Goal: Complete application form

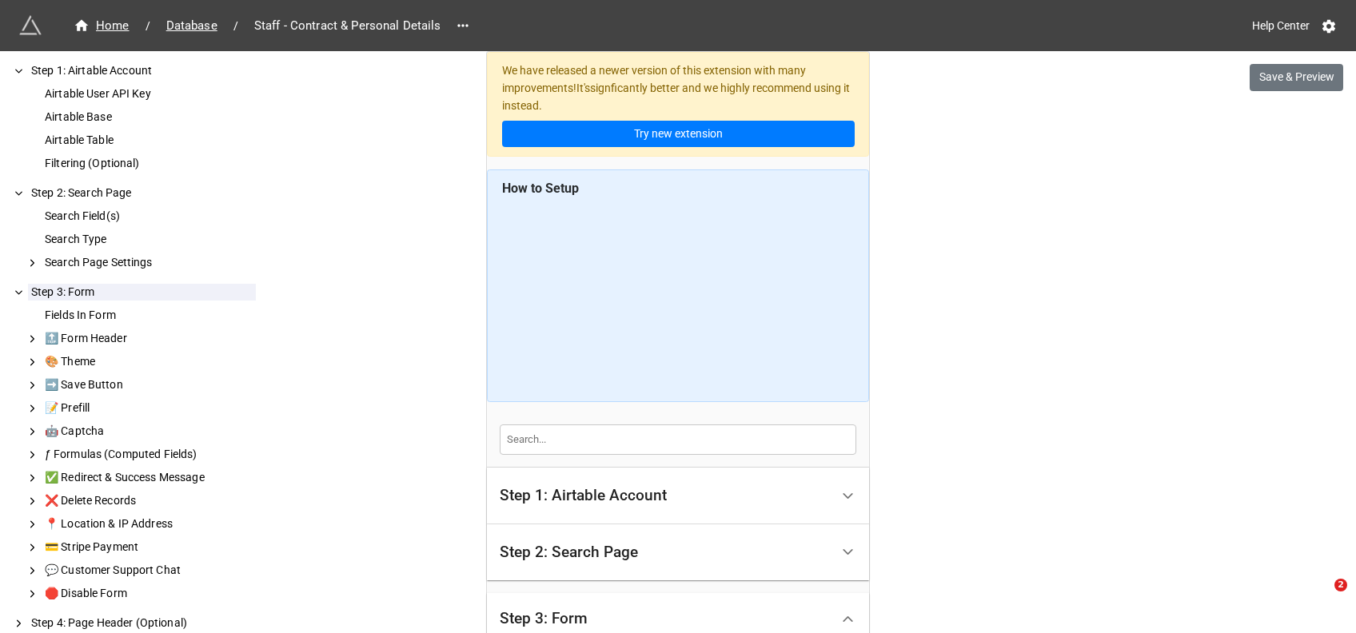
scroll to position [2085, 0]
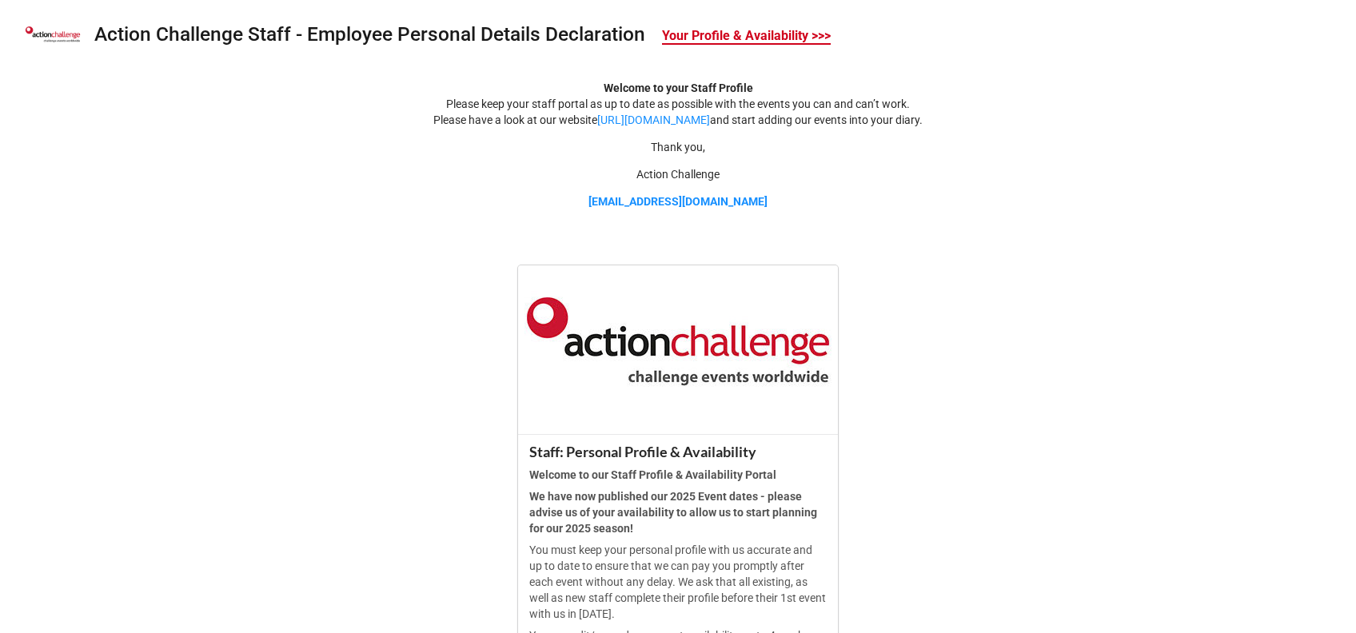
scroll to position [487, 0]
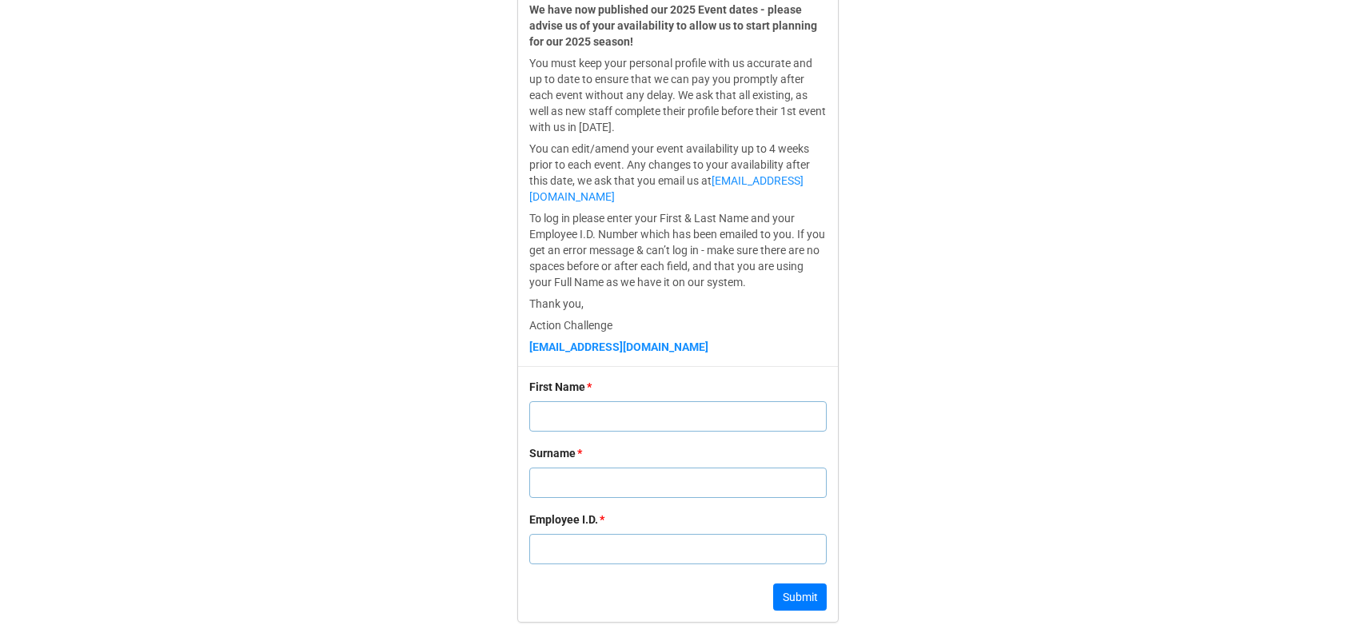
click at [551, 405] on input "text" at bounding box center [677, 416] width 297 height 30
click at [556, 558] on input "text" at bounding box center [677, 549] width 297 height 30
paste input "10313"
type input "10313"
click at [563, 394] on div "First Name" at bounding box center [557, 387] width 56 height 18
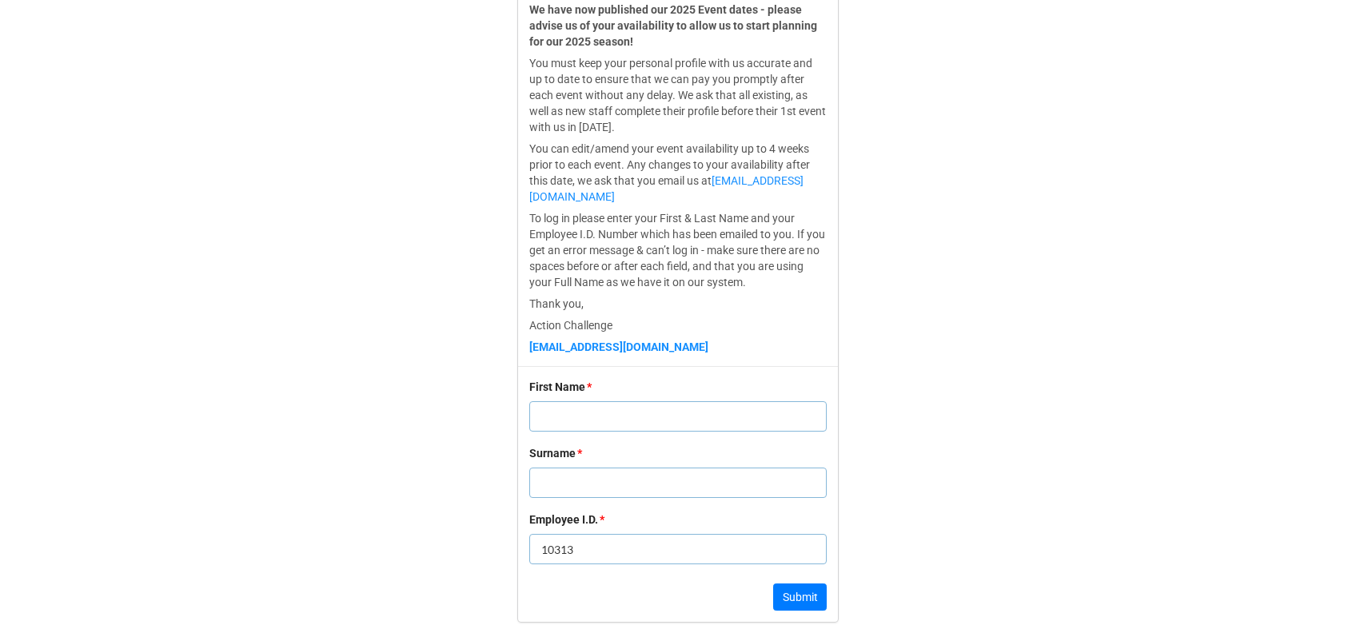
click at [552, 440] on div "First Name *" at bounding box center [677, 411] width 297 height 66
click at [560, 425] on input "text" at bounding box center [677, 416] width 297 height 30
paste input "Lyndon"
type input "Lyndon"
click at [544, 477] on input "text" at bounding box center [677, 483] width 297 height 30
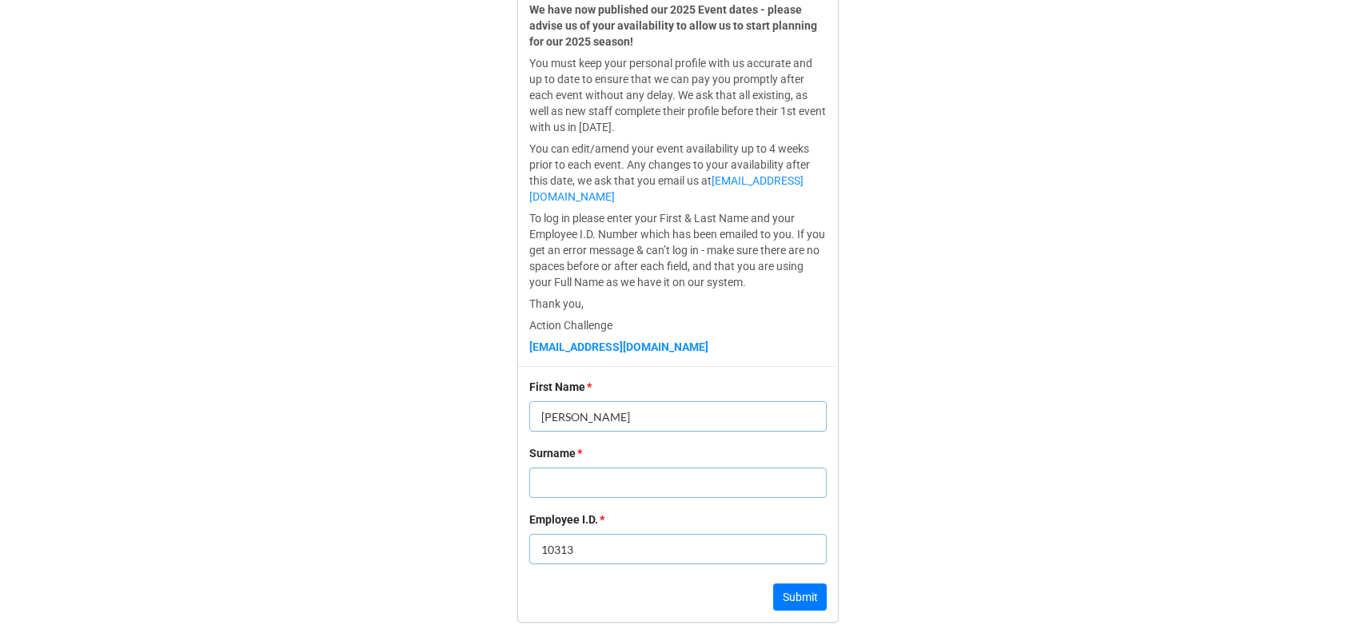
paste input "Gwillym"
type input "Gwillym"
click at [784, 597] on button "Submit" at bounding box center [800, 597] width 54 height 27
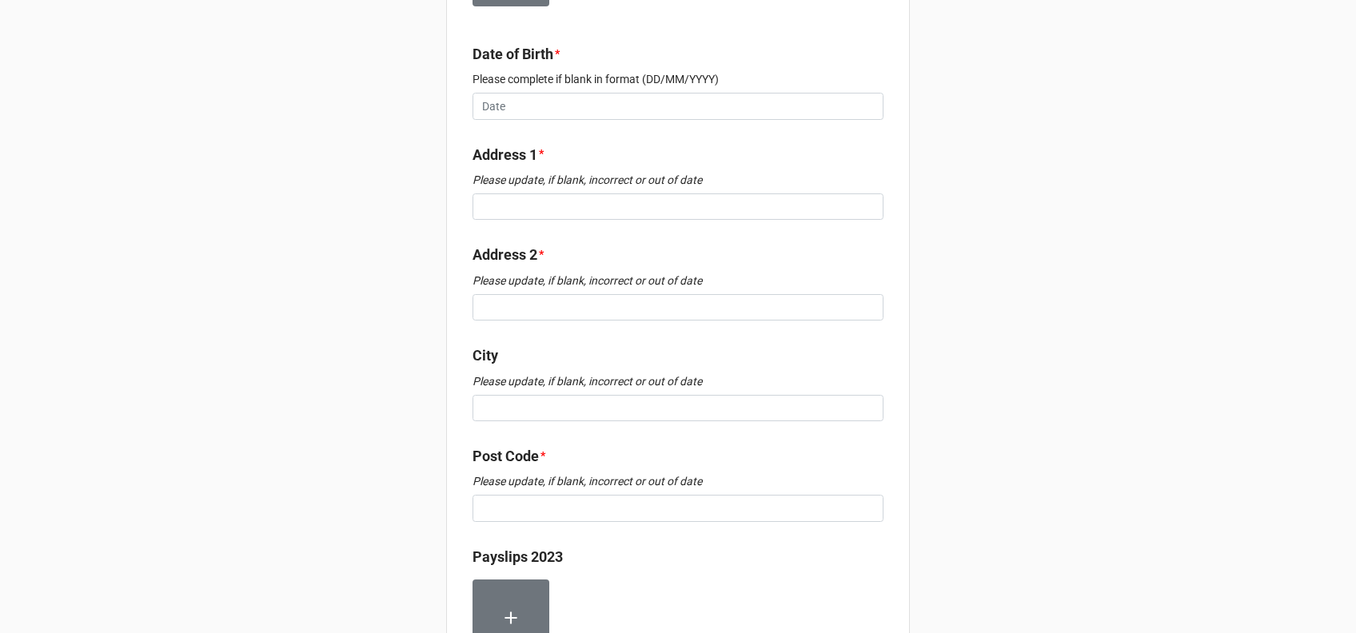
scroll to position [796, 0]
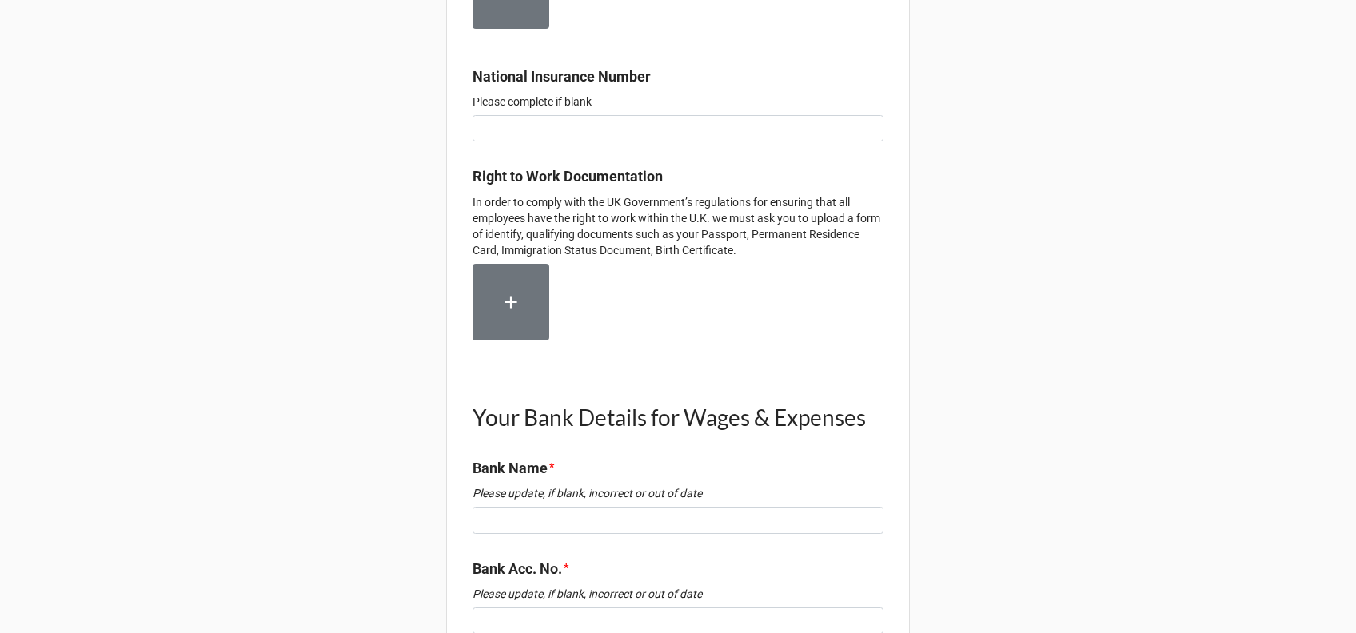
click at [818, 403] on h1 "Your Bank Details for Wages & Expenses" at bounding box center [677, 417] width 411 height 29
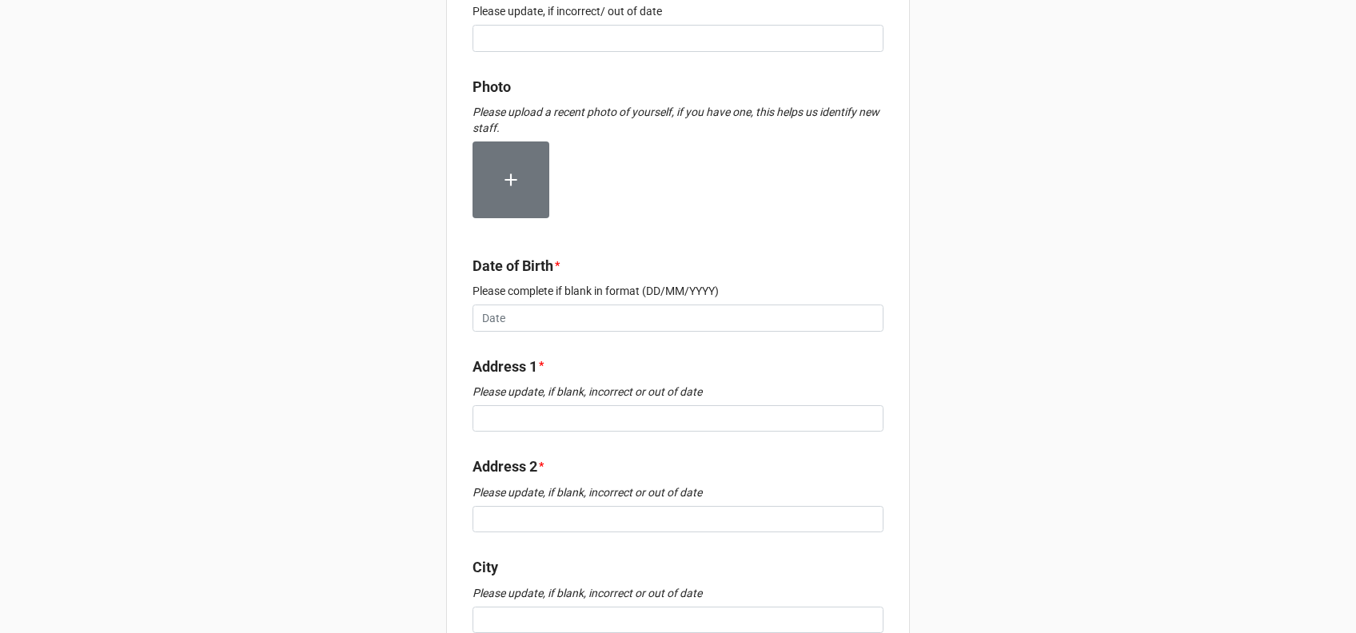
scroll to position [0, 0]
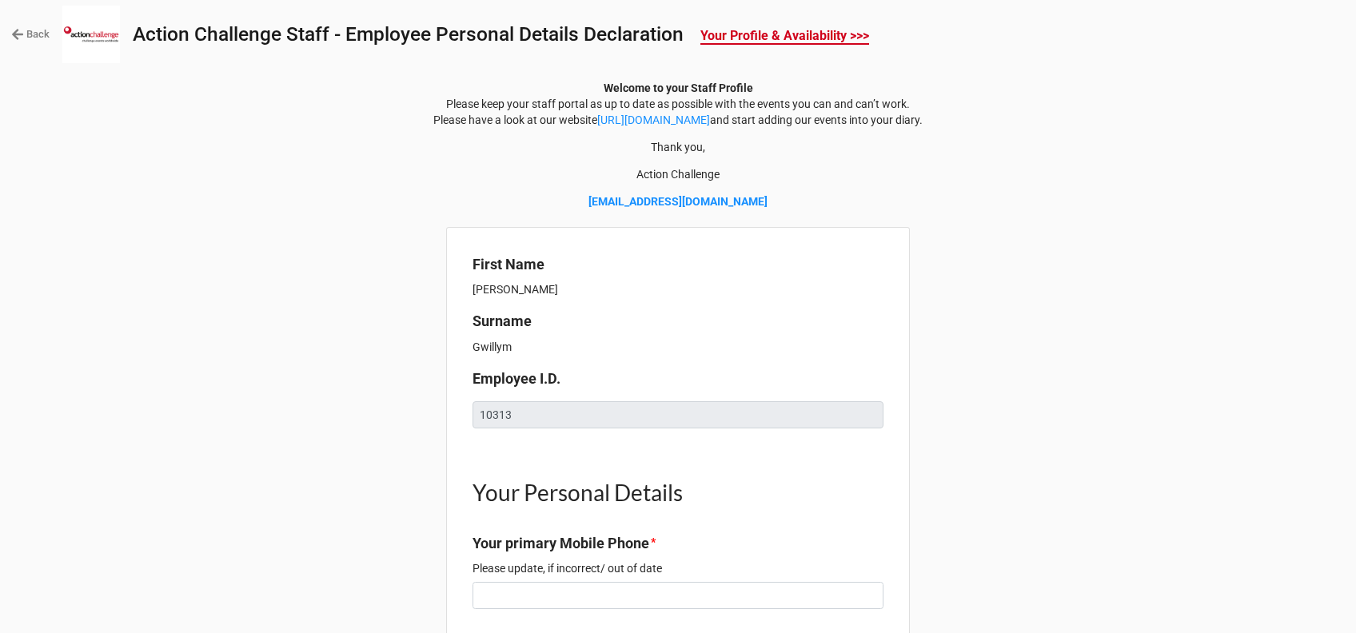
click at [1215, 96] on p "Welcome to your Staff Profile Please keep your staff portal as up to date as po…" at bounding box center [678, 104] width 1330 height 48
